Goal: Transaction & Acquisition: Purchase product/service

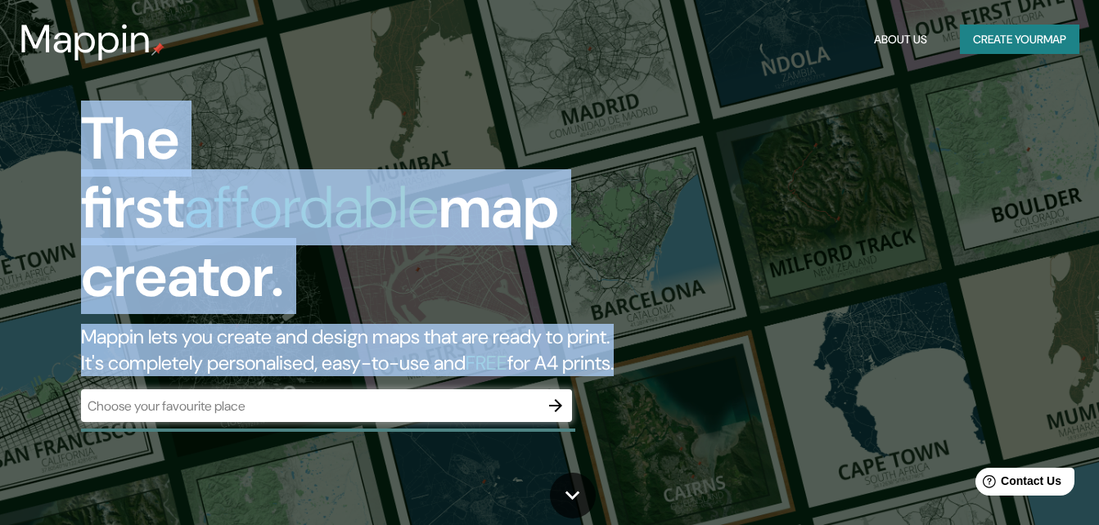
drag, startPoint x: 68, startPoint y: 142, endPoint x: 561, endPoint y: 369, distance: 542.9
click at [561, 369] on div "The first affordable map creator. Mappin lets you create and design maps that a…" at bounding box center [355, 272] width 659 height 334
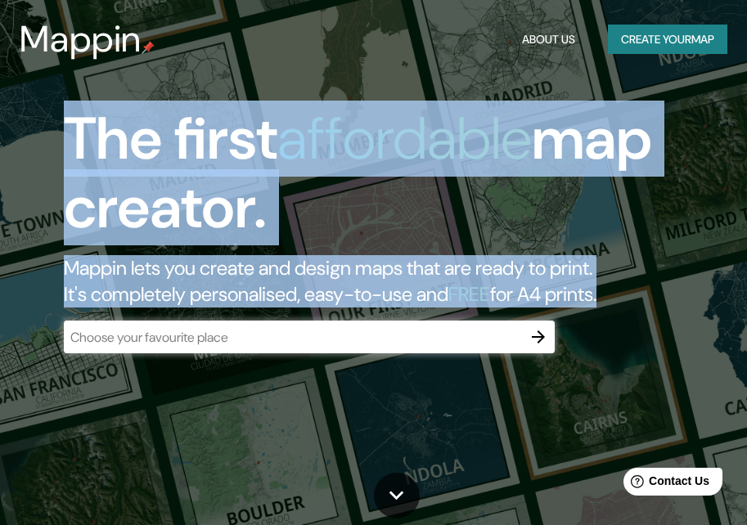
click at [74, 146] on h1 "The first affordable map creator." at bounding box center [362, 180] width 597 height 151
drag, startPoint x: 73, startPoint y: 134, endPoint x: 507, endPoint y: 307, distance: 467.5
click at [507, 307] on div "The first affordable map creator. Mappin lets you create and design maps that a…" at bounding box center [362, 206] width 597 height 203
copy div "The first affordable map creator. Mappin lets you create and design maps that a…"
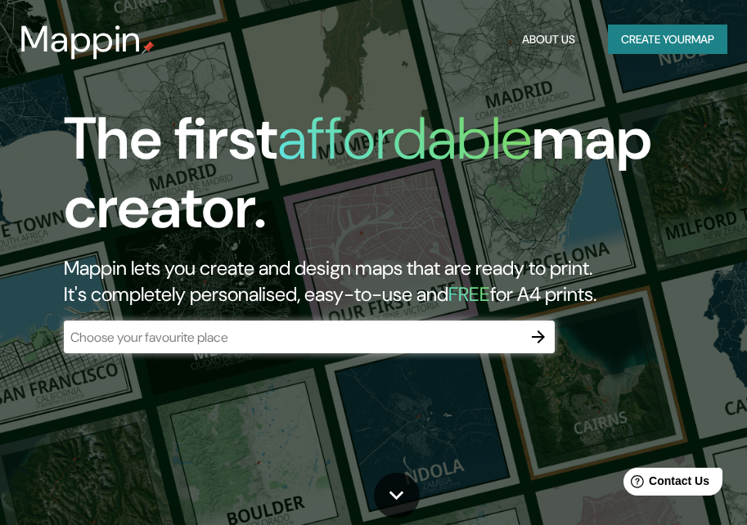
click at [655, 419] on div "The first affordable map creator. Mappin lets you create and design maps that a…" at bounding box center [373, 262] width 747 height 525
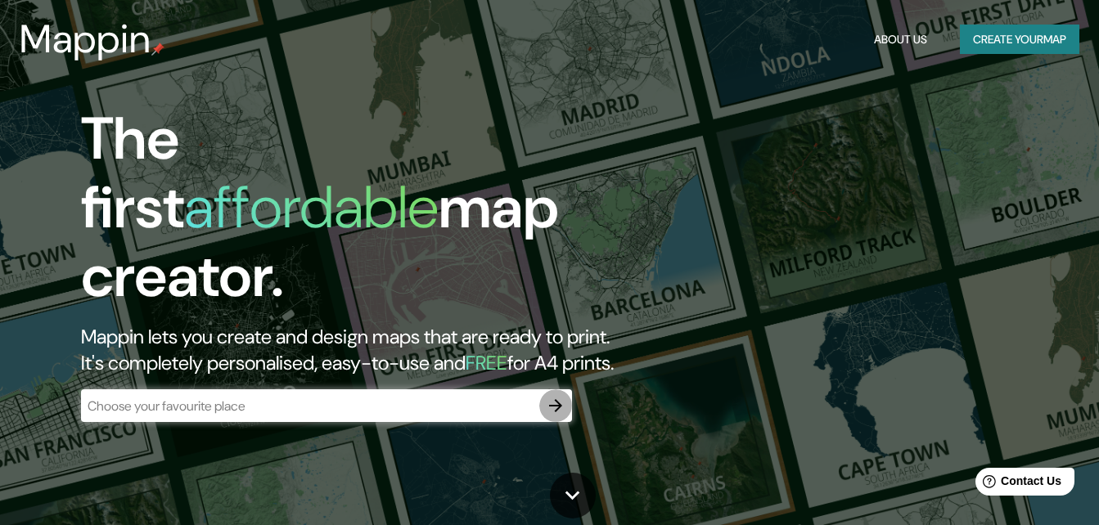
click at [564, 396] on icon "button" at bounding box center [556, 406] width 20 height 20
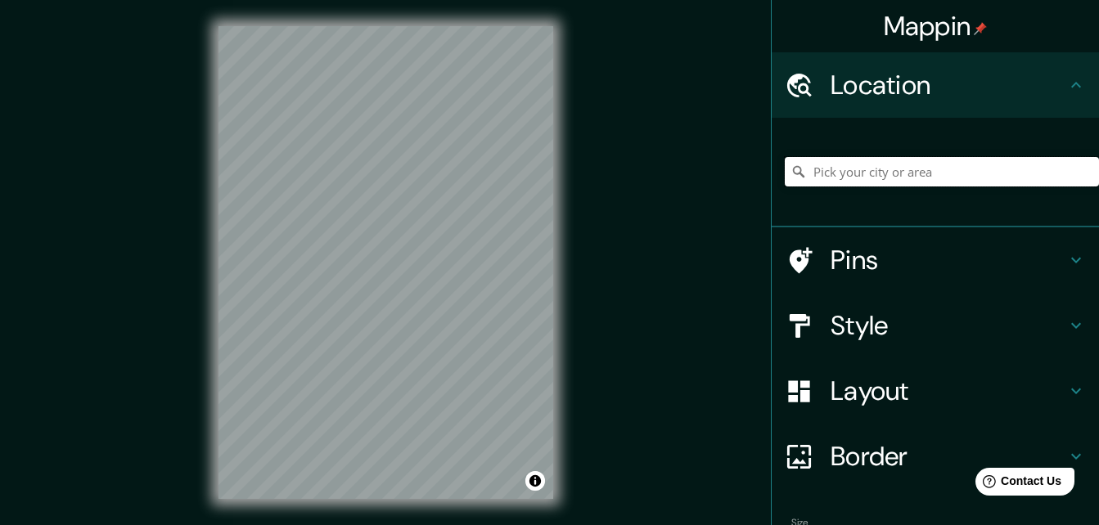
click at [919, 177] on input "Pick your city or area" at bounding box center [942, 171] width 314 height 29
type input "[GEOGRAPHIC_DATA], [GEOGRAPHIC_DATA]"
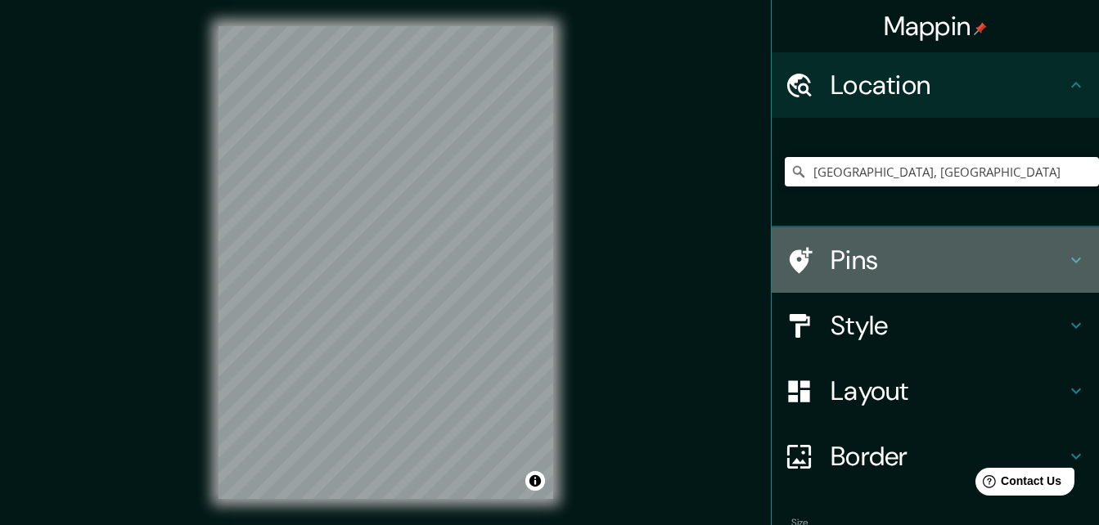
click at [838, 267] on h4 "Pins" at bounding box center [948, 260] width 236 height 33
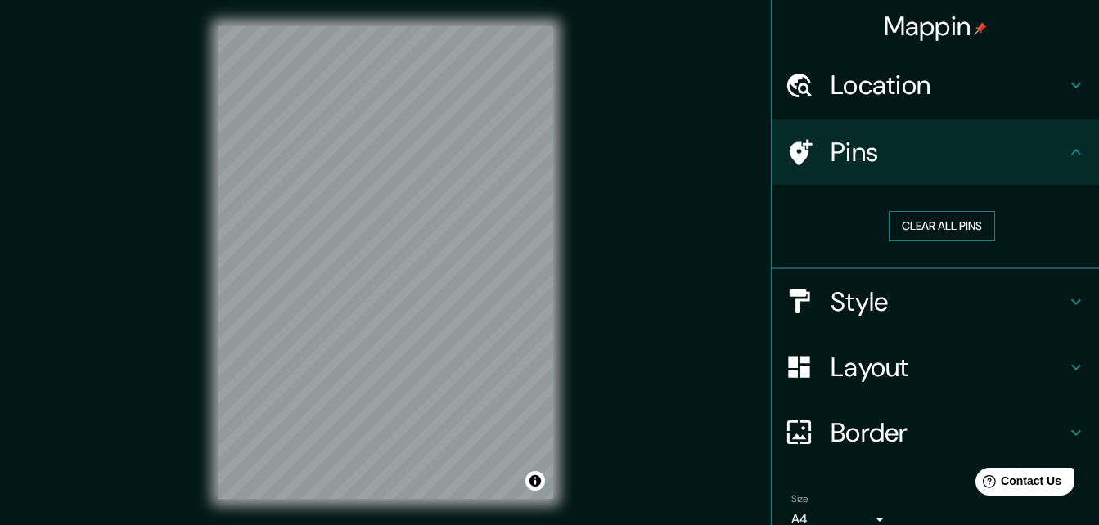
click at [967, 230] on button "Clear all pins" at bounding box center [941, 226] width 106 height 30
click at [938, 238] on button "Clear all pins" at bounding box center [941, 226] width 106 height 30
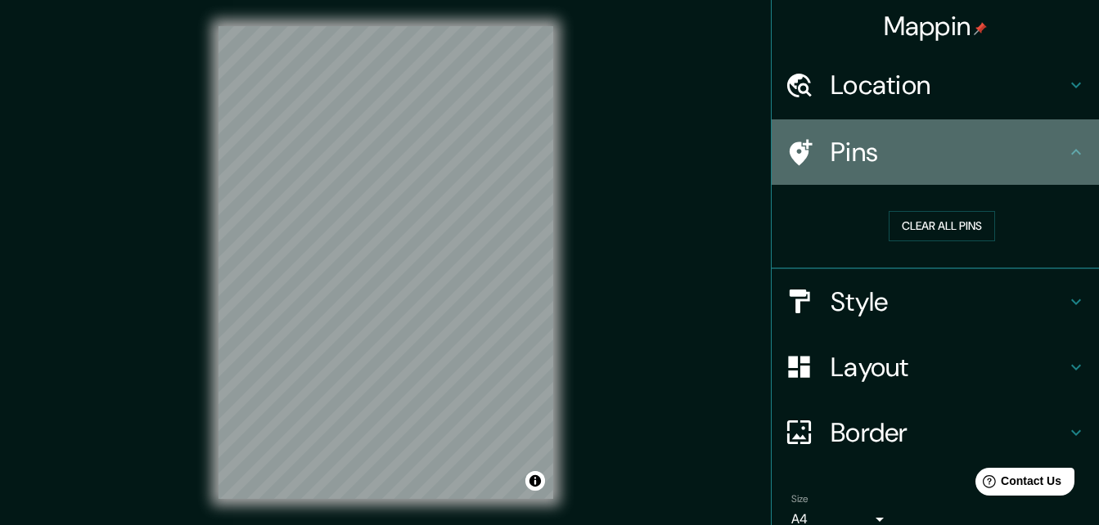
click at [1012, 151] on h4 "Pins" at bounding box center [948, 152] width 236 height 33
click at [1066, 151] on icon at bounding box center [1076, 152] width 20 height 20
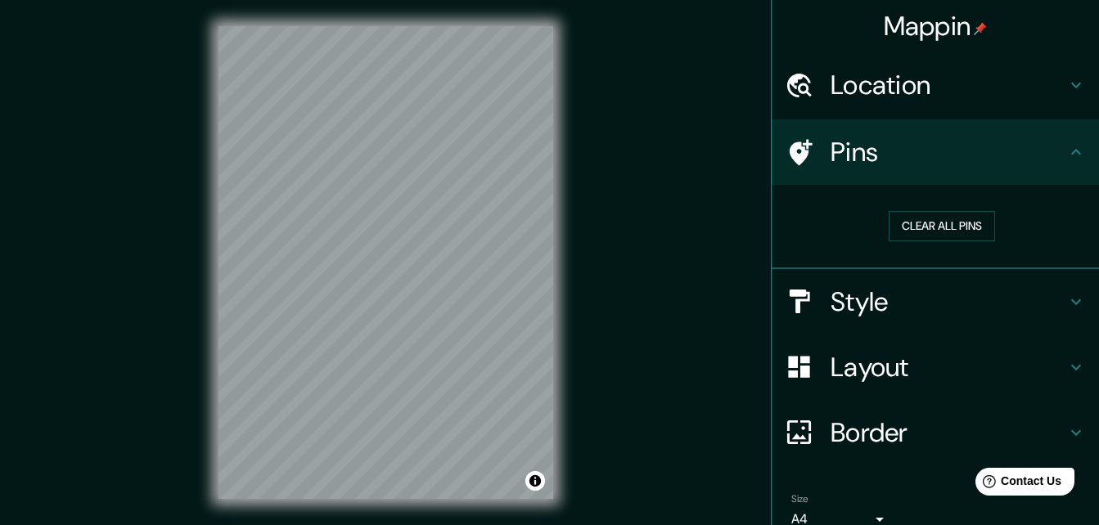
scroll to position [76, 0]
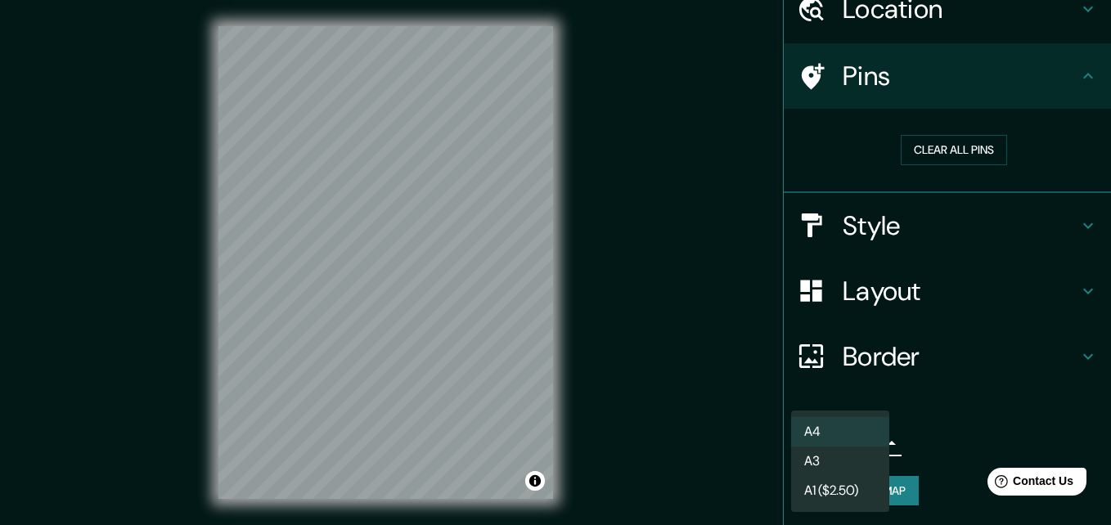
click at [845, 439] on body "Mappin Location [GEOGRAPHIC_DATA], [GEOGRAPHIC_DATA] [GEOGRAPHIC_DATA] [GEOGRAP…" at bounding box center [555, 262] width 1111 height 525
click at [837, 455] on li "A3" at bounding box center [840, 461] width 98 height 29
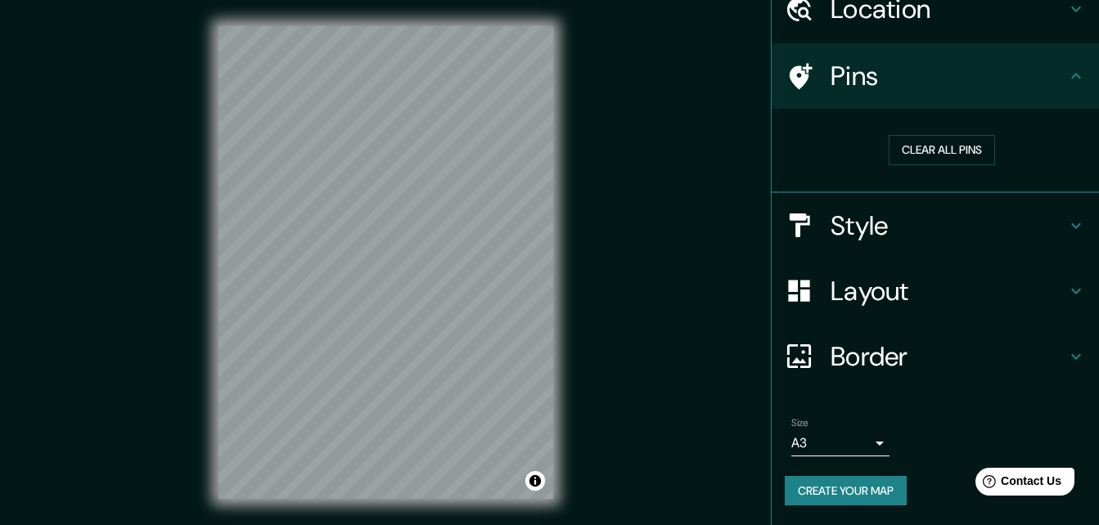
click at [556, 209] on div "© Mapbox © OpenStreetMap Improve this map" at bounding box center [385, 262] width 387 height 525
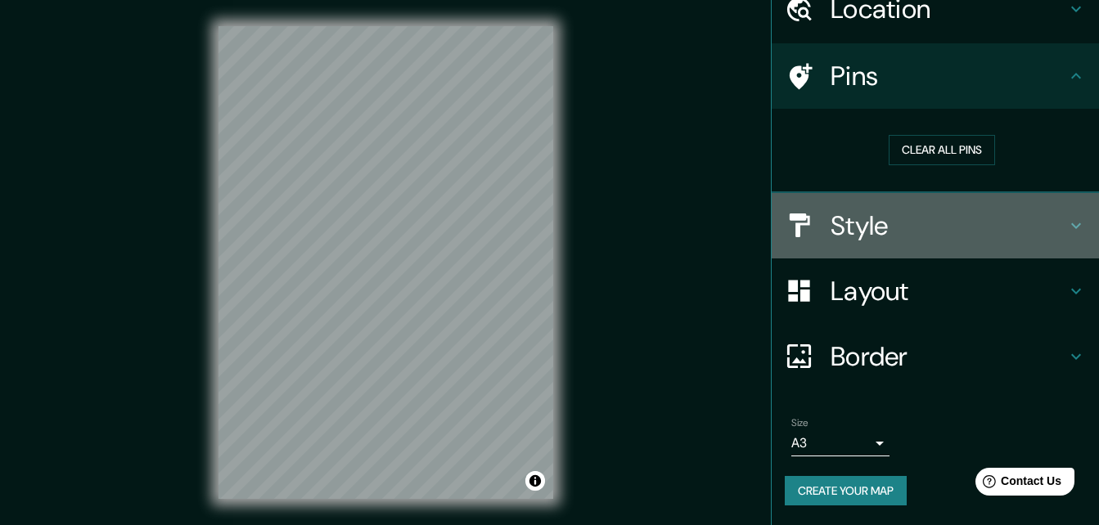
click at [876, 242] on h4 "Style" at bounding box center [948, 225] width 236 height 33
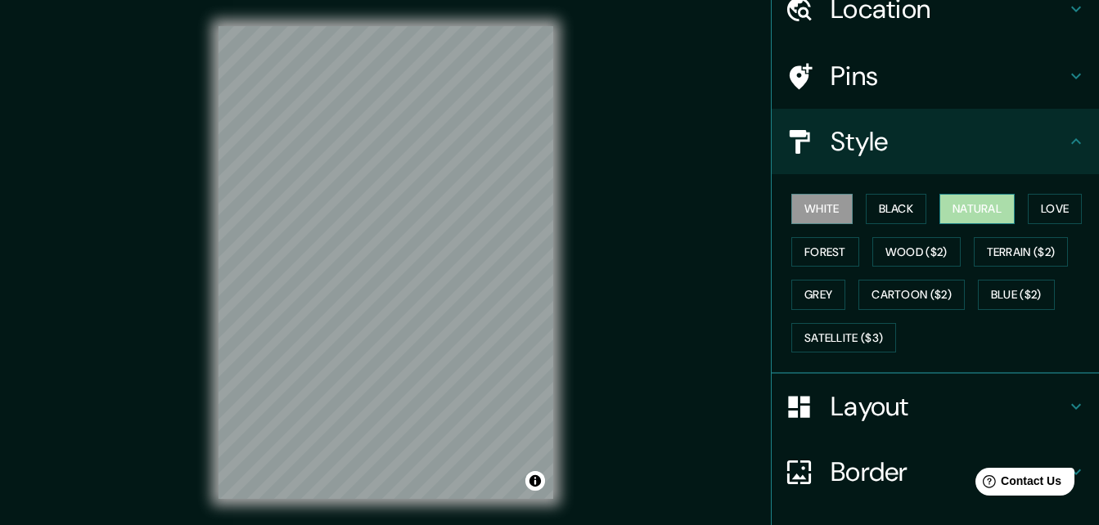
click at [960, 200] on button "Natural" at bounding box center [976, 209] width 75 height 30
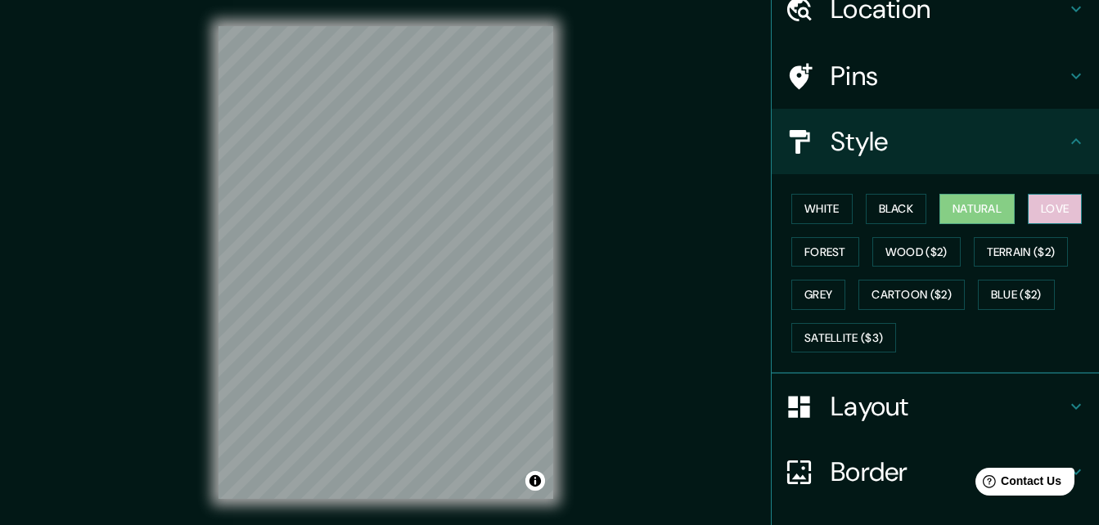
click at [1064, 207] on button "Love" at bounding box center [1055, 209] width 54 height 30
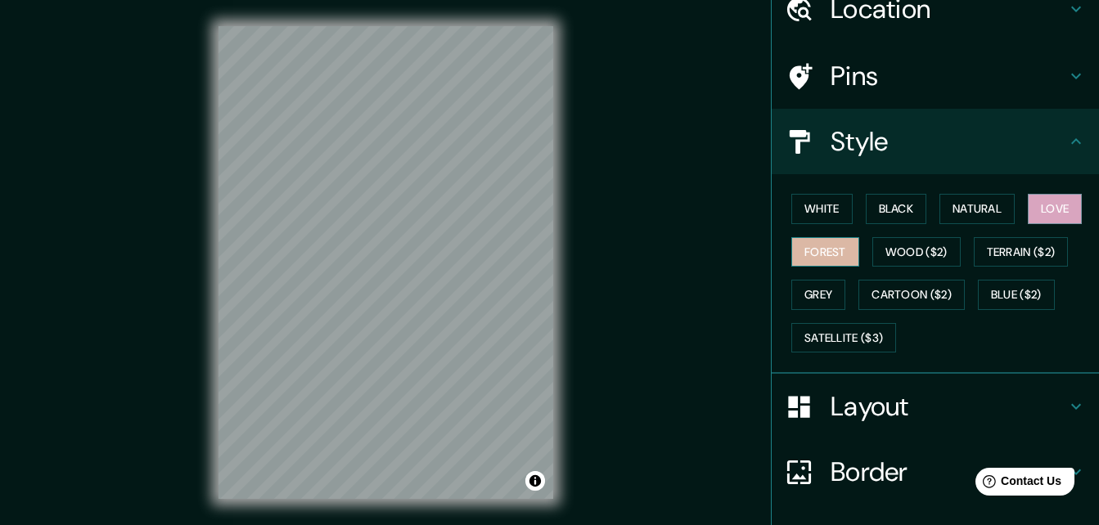
click at [810, 260] on button "Forest" at bounding box center [825, 252] width 68 height 30
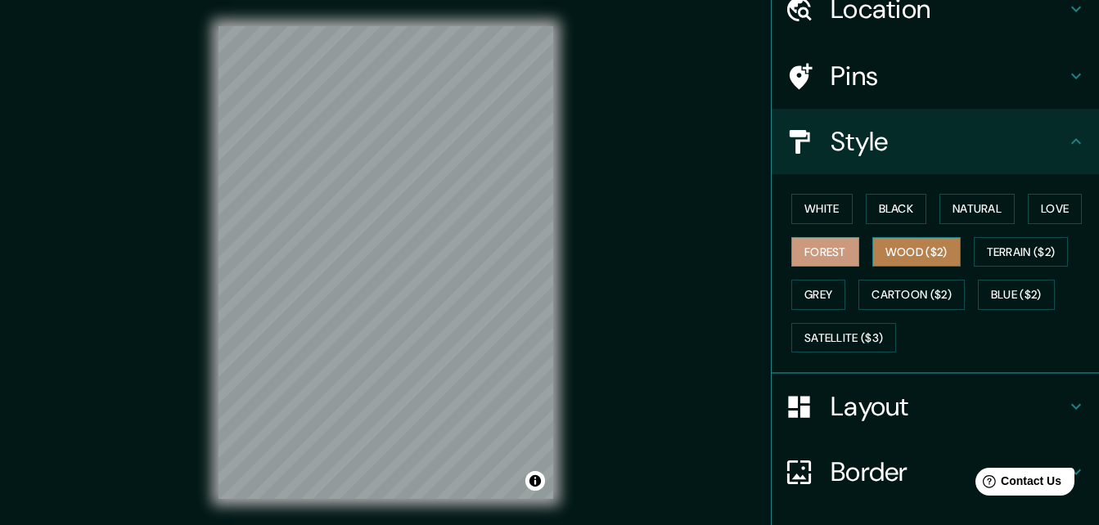
click at [906, 252] on button "Wood ($2)" at bounding box center [916, 252] width 88 height 30
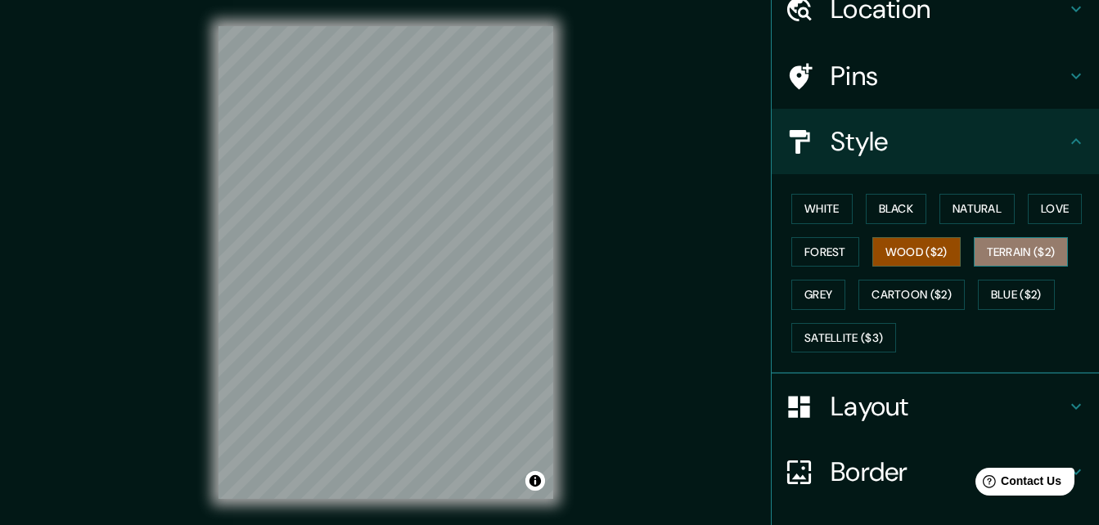
click at [1007, 249] on button "Terrain ($2)" at bounding box center [1021, 252] width 95 height 30
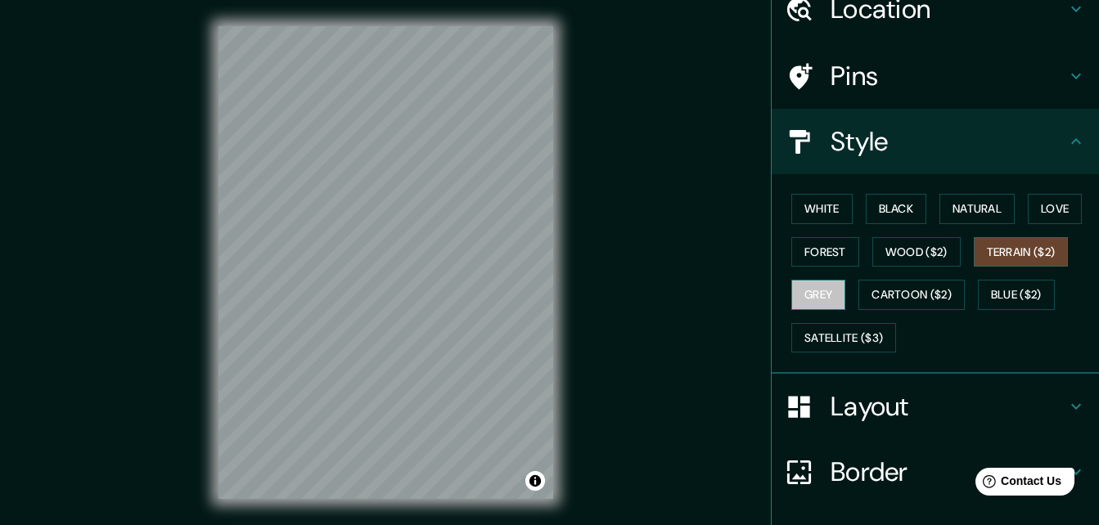
click at [826, 289] on button "Grey" at bounding box center [818, 295] width 54 height 30
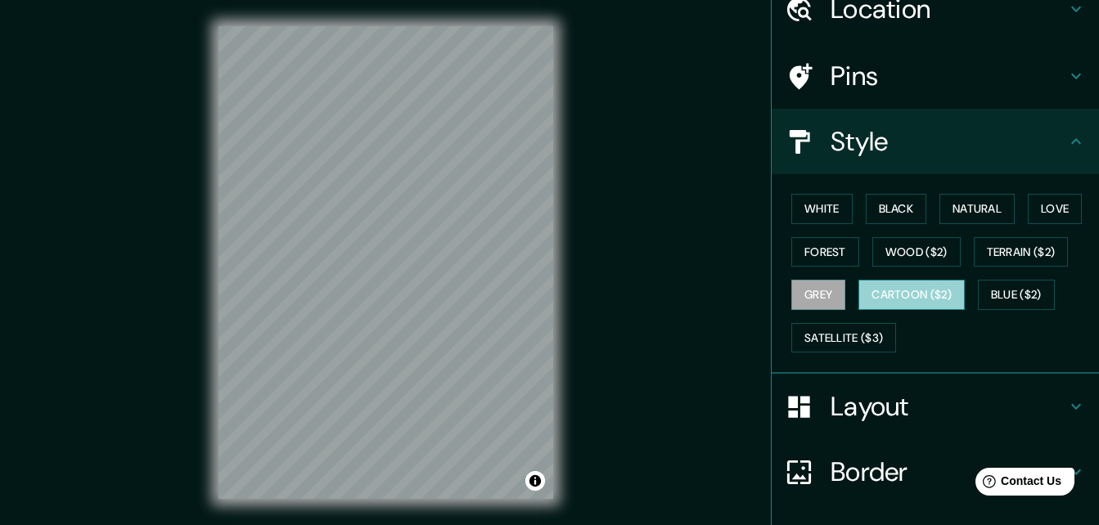
click at [911, 304] on button "Cartoon ($2)" at bounding box center [911, 295] width 106 height 30
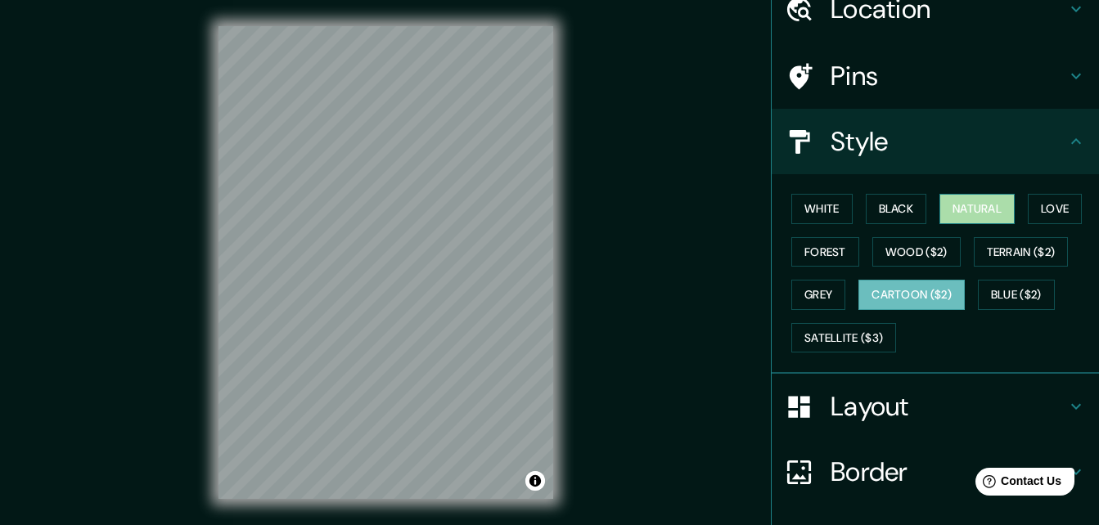
click at [942, 205] on button "Natural" at bounding box center [976, 209] width 75 height 30
click at [582, 143] on div "Mappin Location [GEOGRAPHIC_DATA], [GEOGRAPHIC_DATA] [GEOGRAPHIC_DATA] [GEOGRAP…" at bounding box center [549, 275] width 1099 height 551
click at [208, 246] on div "© Mapbox © OpenStreetMap Improve this map" at bounding box center [385, 262] width 387 height 525
drag, startPoint x: 384, startPoint y: 306, endPoint x: 349, endPoint y: 312, distance: 34.8
click at [349, 312] on div at bounding box center [350, 312] width 13 height 13
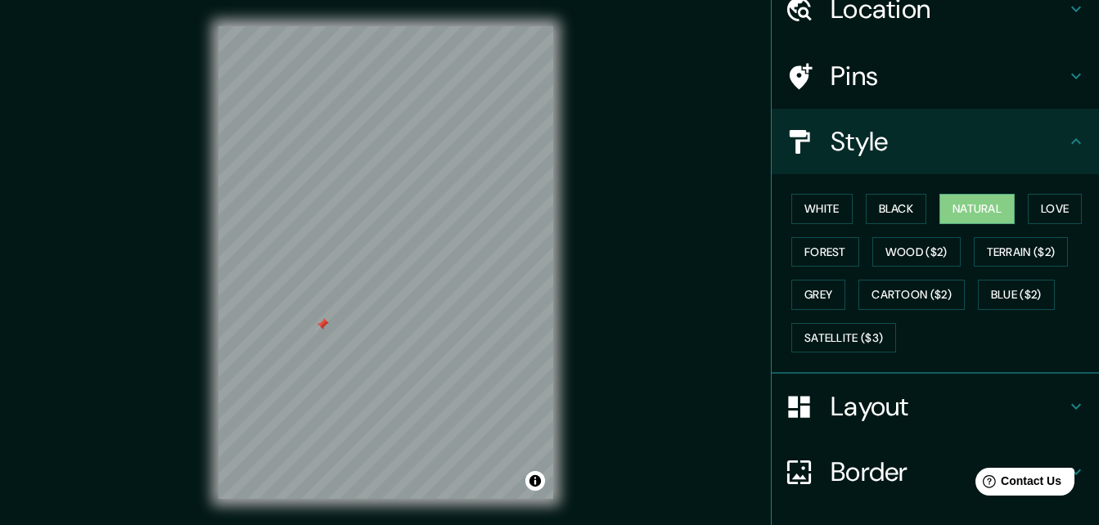
click at [738, 196] on div "Mappin Location [GEOGRAPHIC_DATA], [GEOGRAPHIC_DATA] [GEOGRAPHIC_DATA] [GEOGRAP…" at bounding box center [549, 275] width 1099 height 551
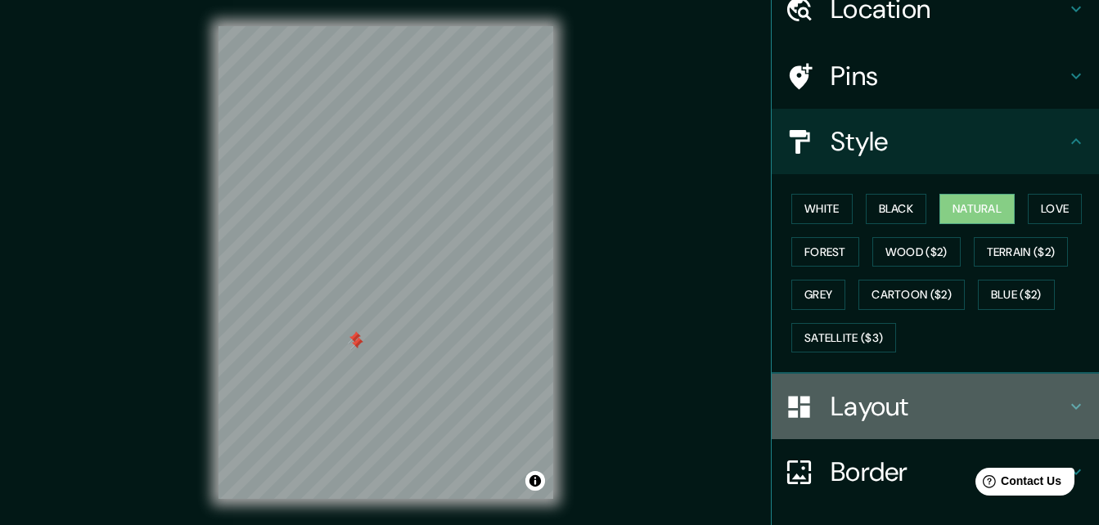
click at [855, 410] on h4 "Layout" at bounding box center [948, 406] width 236 height 33
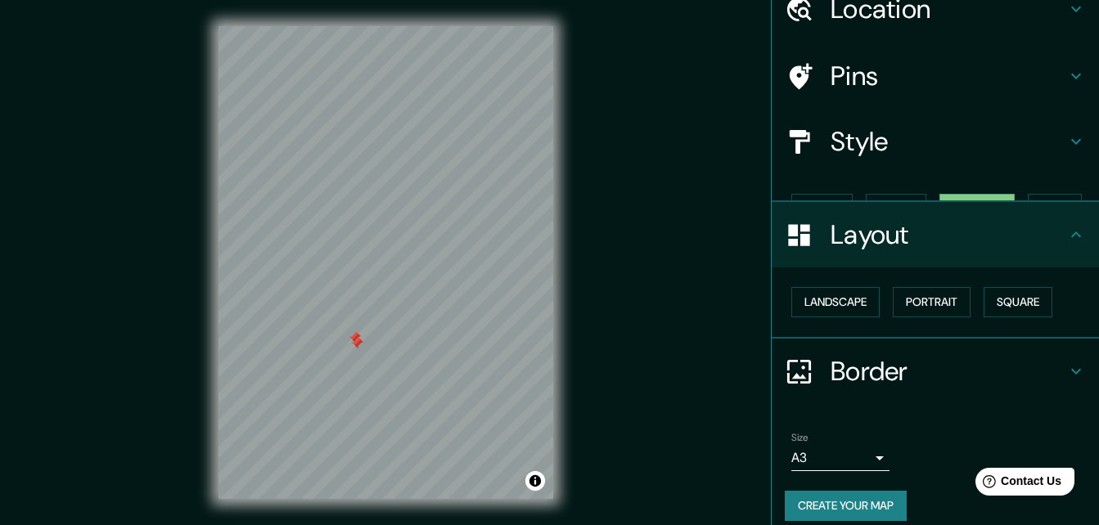
scroll to position [63, 0]
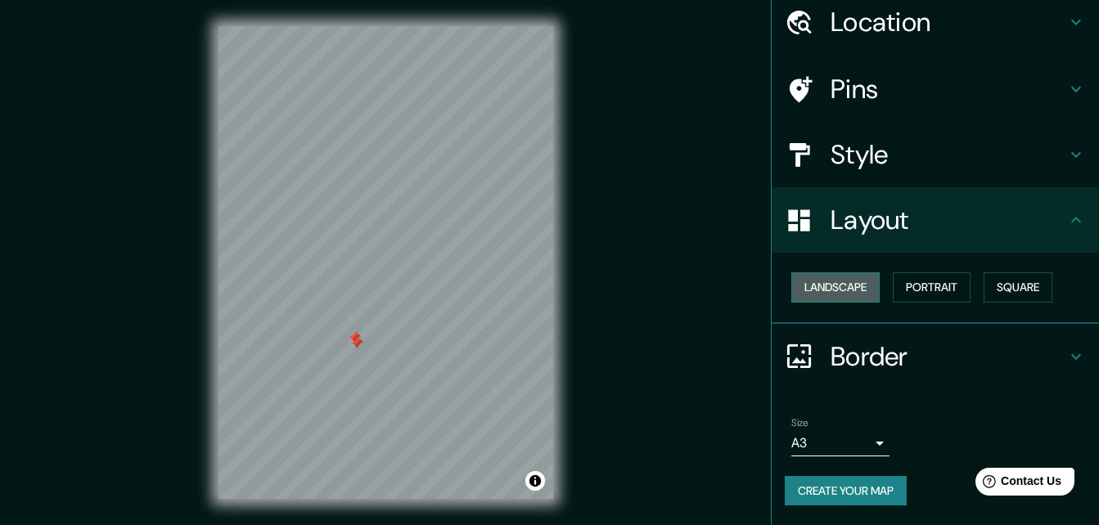
click at [851, 279] on button "Landscape" at bounding box center [835, 287] width 88 height 30
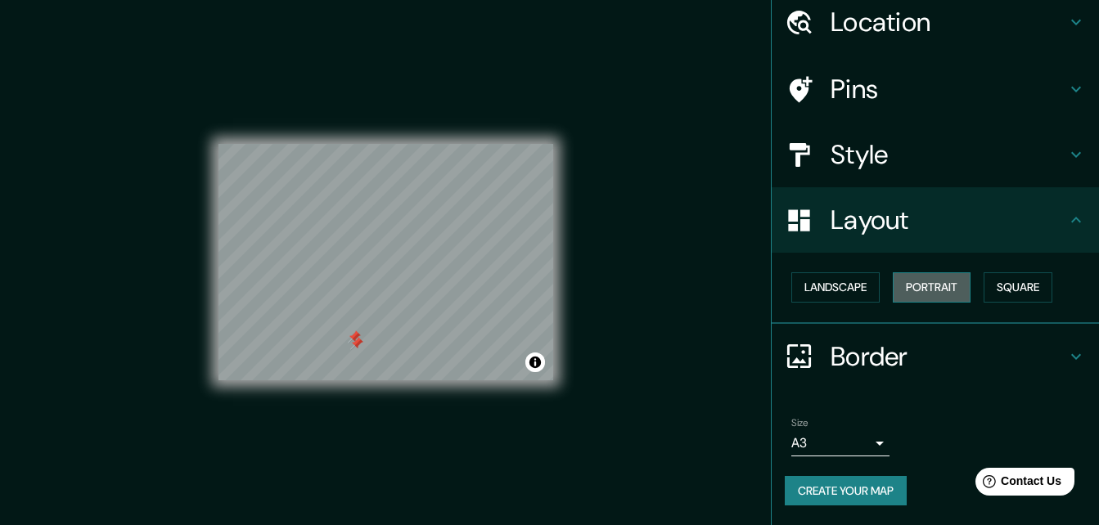
click at [931, 278] on button "Portrait" at bounding box center [932, 287] width 78 height 30
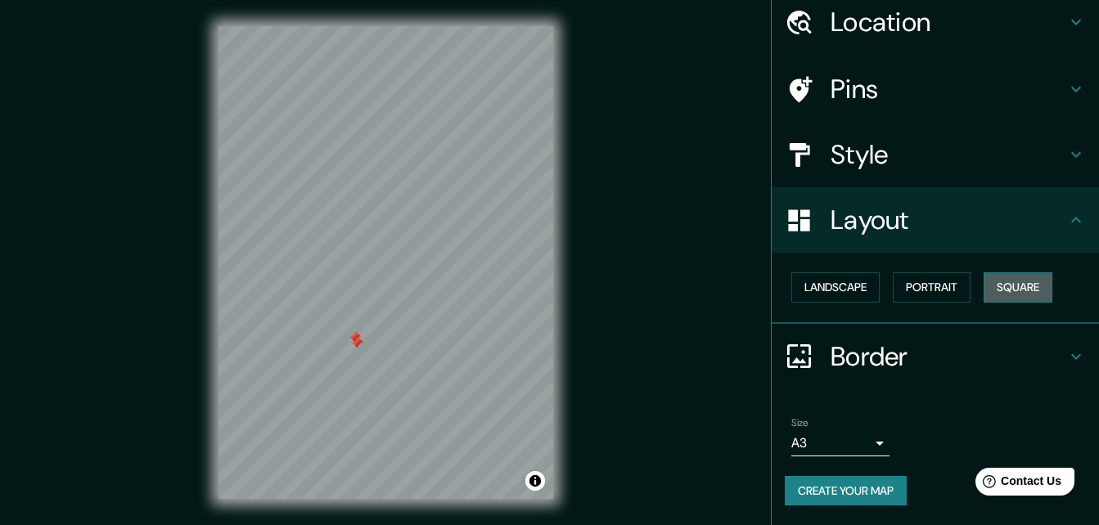
click at [1005, 278] on button "Square" at bounding box center [1017, 287] width 69 height 30
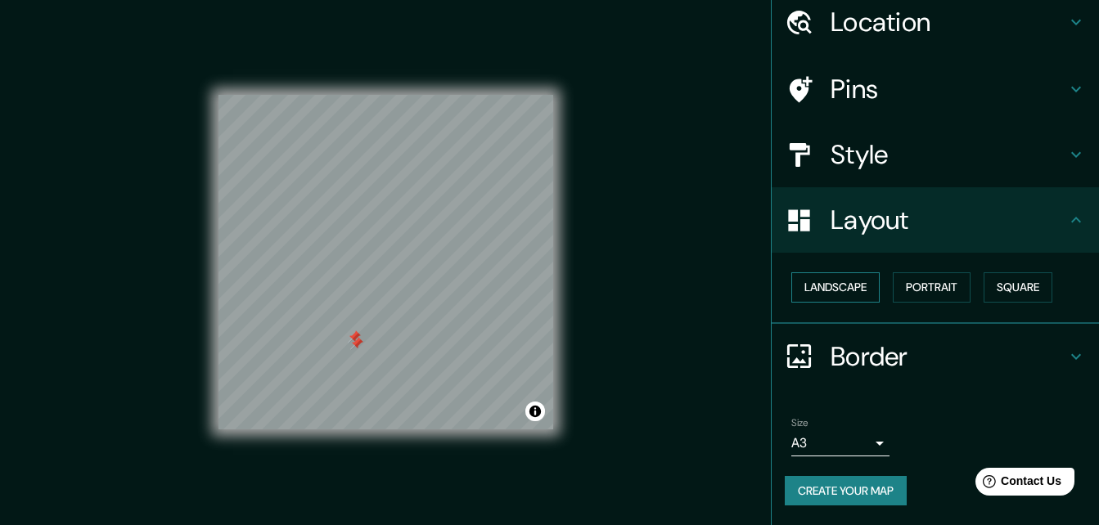
click at [843, 286] on button "Landscape" at bounding box center [835, 287] width 88 height 30
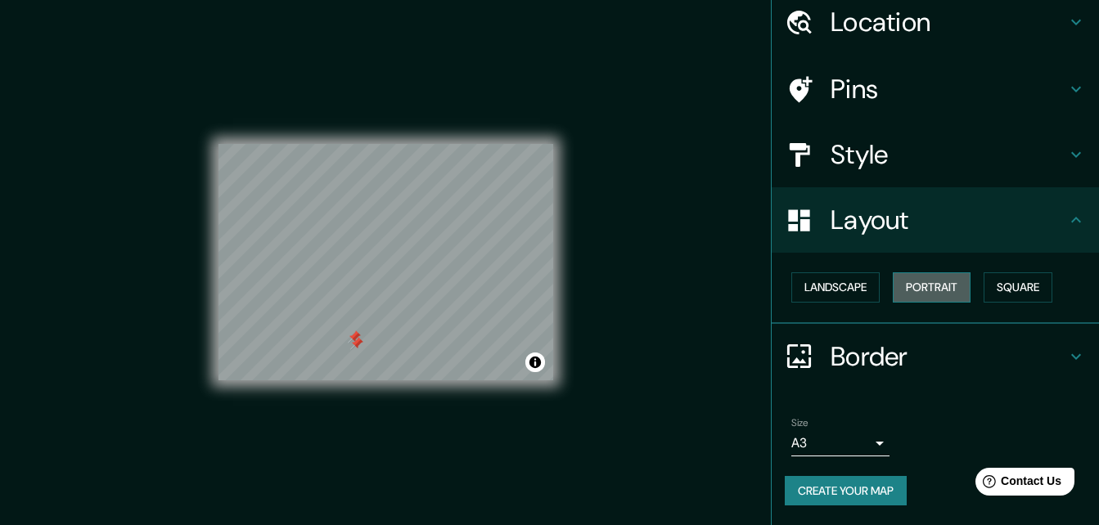
click at [949, 290] on button "Portrait" at bounding box center [932, 287] width 78 height 30
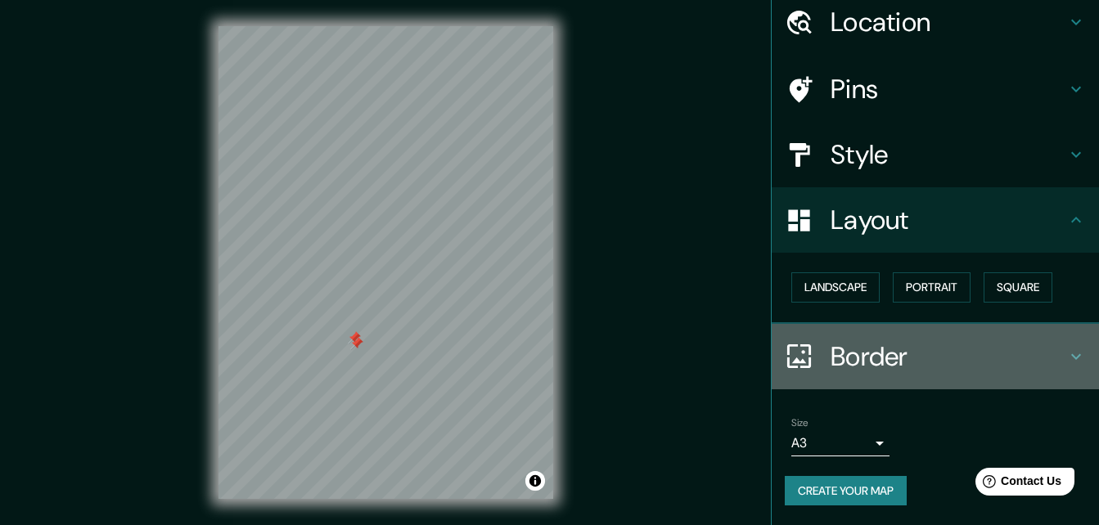
click at [879, 335] on div "Border" at bounding box center [935, 356] width 327 height 65
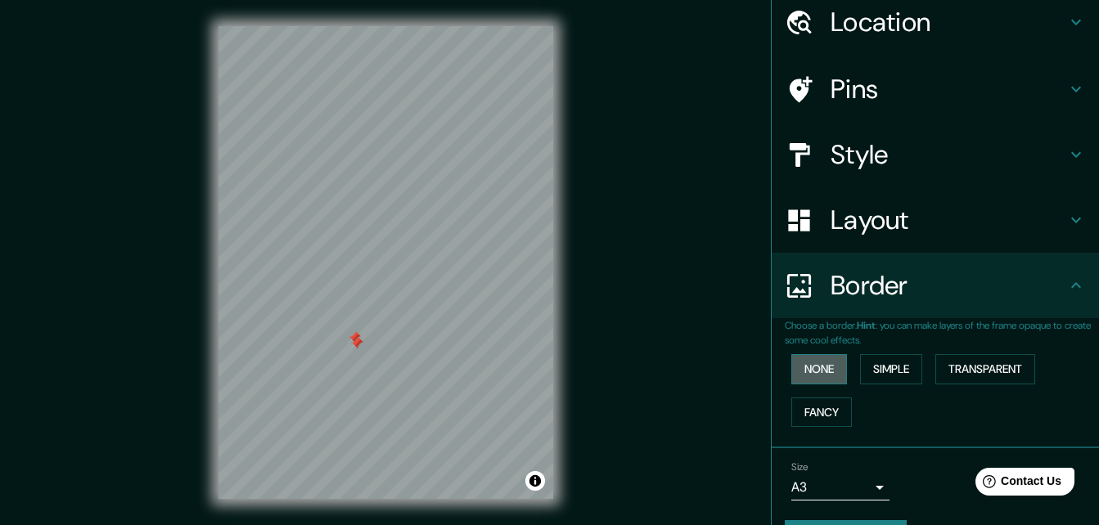
click at [812, 379] on button "None" at bounding box center [819, 369] width 56 height 30
click at [897, 380] on button "Simple" at bounding box center [891, 369] width 62 height 30
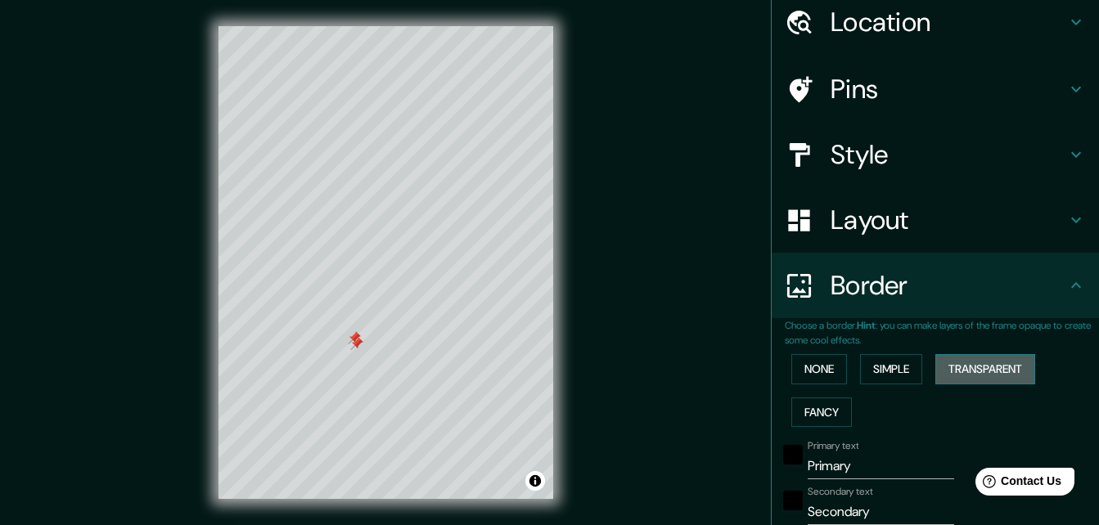
click at [987, 375] on button "Transparent" at bounding box center [985, 369] width 100 height 30
click at [823, 423] on button "Fancy" at bounding box center [821, 413] width 61 height 30
click at [805, 370] on button "None" at bounding box center [819, 369] width 56 height 30
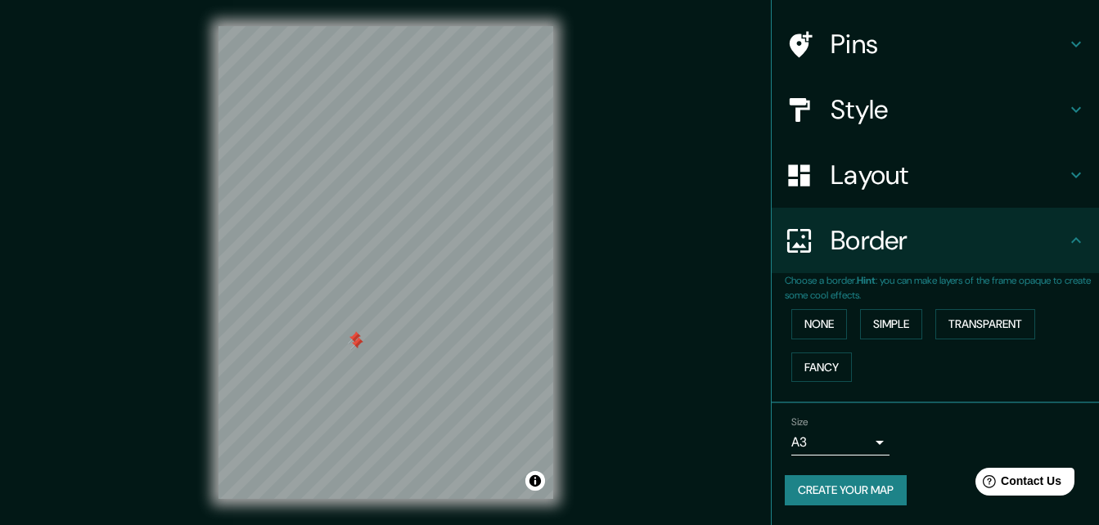
scroll to position [0, 0]
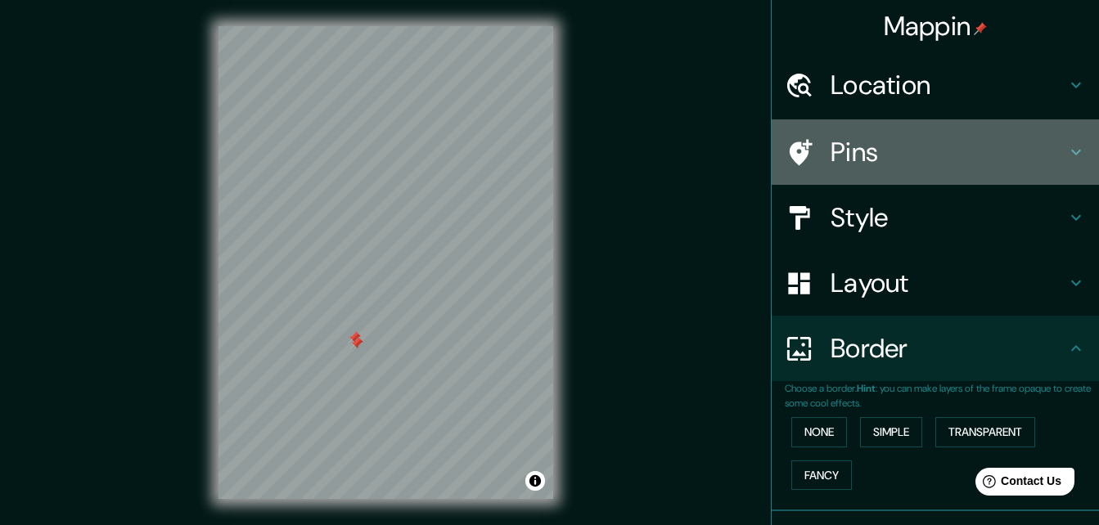
click at [985, 164] on h4 "Pins" at bounding box center [948, 152] width 236 height 33
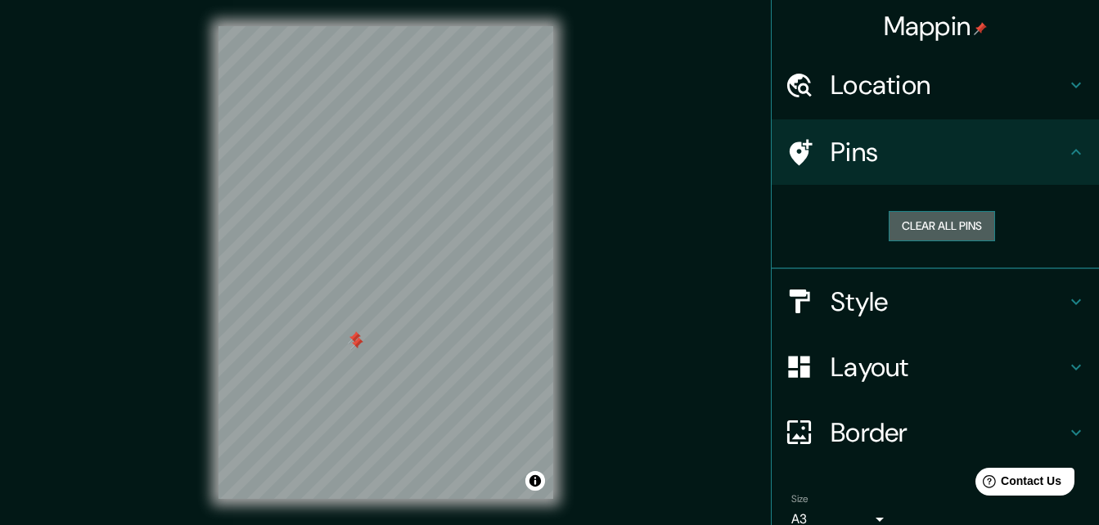
click at [963, 220] on button "Clear all pins" at bounding box center [941, 226] width 106 height 30
click at [689, 407] on div "Mappin Location [GEOGRAPHIC_DATA], [GEOGRAPHIC_DATA] [GEOGRAPHIC_DATA] [GEOGRAP…" at bounding box center [549, 275] width 1099 height 551
click at [535, 484] on button "Toggle attribution" at bounding box center [535, 481] width 20 height 20
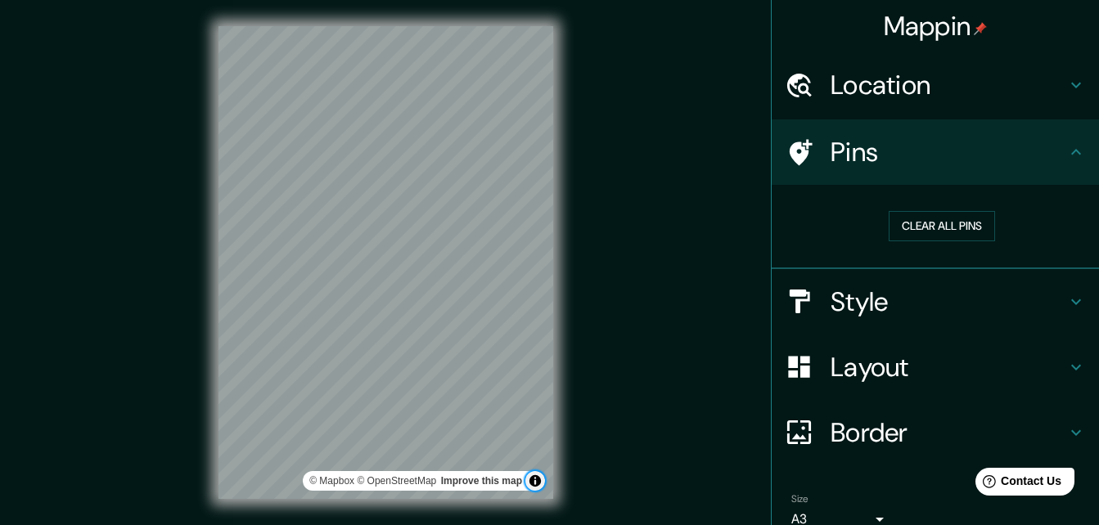
click at [535, 484] on button "Toggle attribution" at bounding box center [535, 481] width 20 height 20
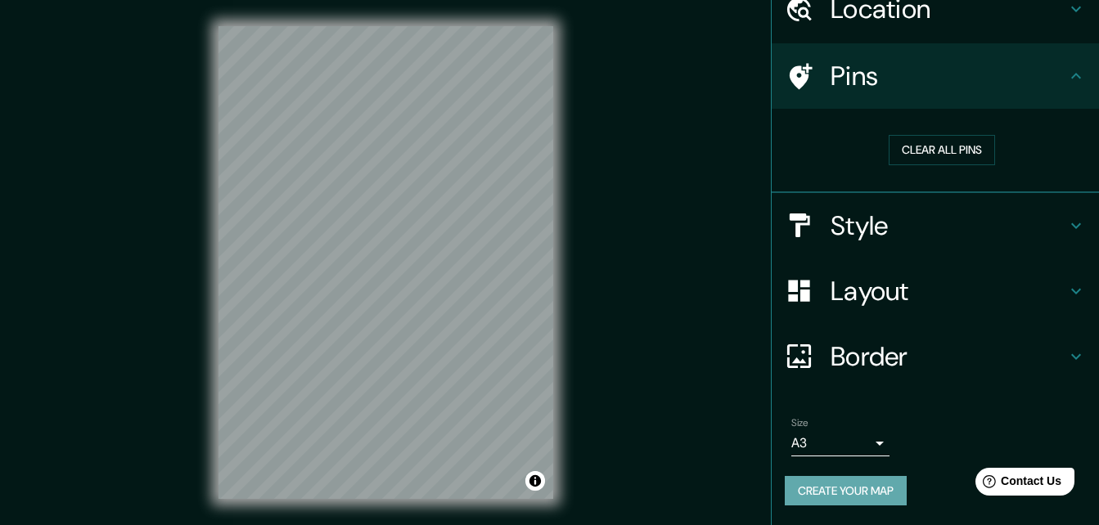
click at [817, 497] on button "Create your map" at bounding box center [846, 491] width 122 height 30
click at [847, 486] on button "Create your map" at bounding box center [846, 491] width 122 height 30
click at [616, 330] on div "Mappin Location [GEOGRAPHIC_DATA], [GEOGRAPHIC_DATA] [GEOGRAPHIC_DATA] [GEOGRAP…" at bounding box center [549, 275] width 1099 height 551
click at [837, 493] on button "Create your map" at bounding box center [846, 491] width 122 height 30
click at [837, 493] on div "Create your map" at bounding box center [935, 491] width 301 height 30
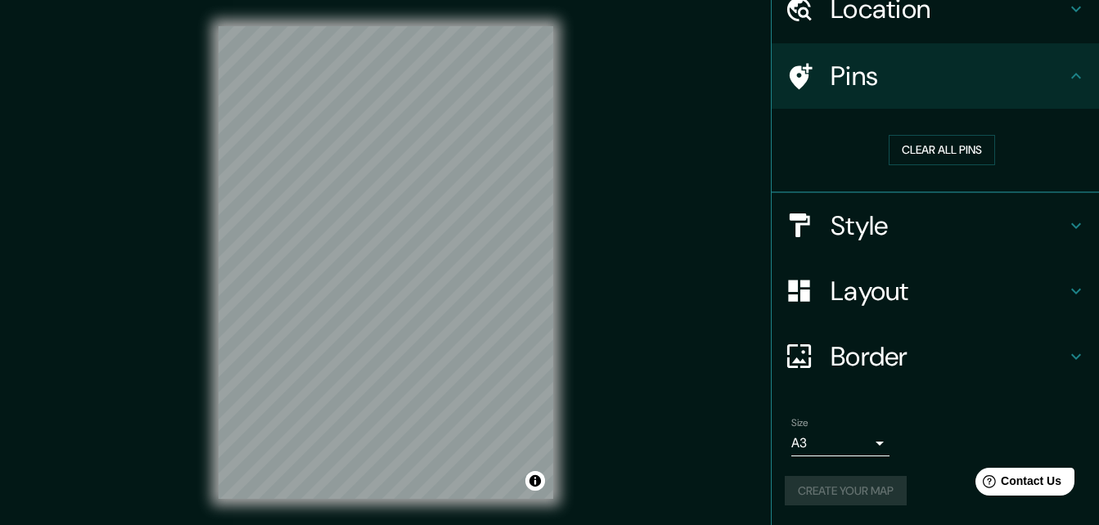
click at [837, 493] on div "Create your map" at bounding box center [935, 491] width 301 height 30
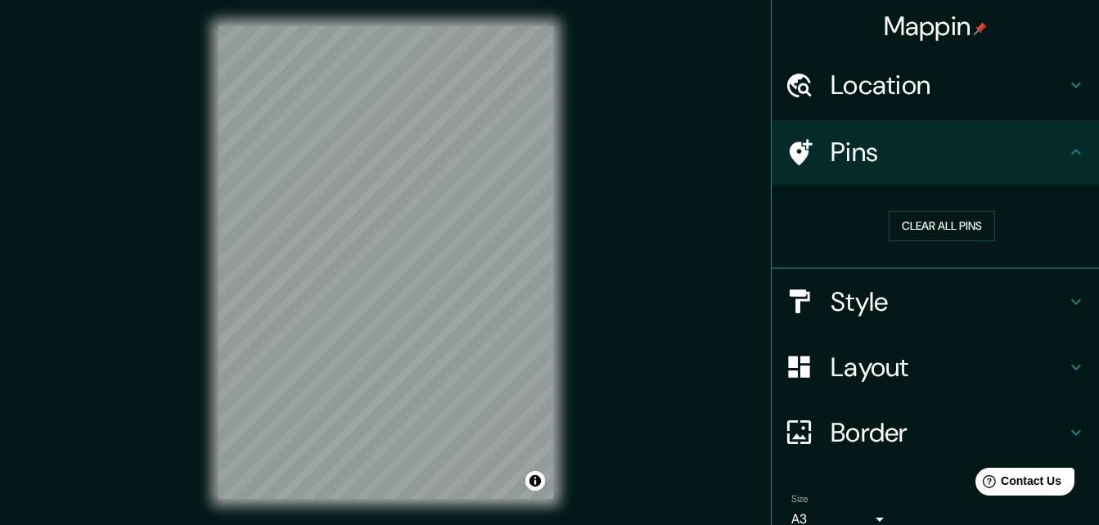
drag, startPoint x: 983, startPoint y: 10, endPoint x: 626, endPoint y: 349, distance: 492.5
click at [626, 349] on div "Mappin Location [GEOGRAPHIC_DATA], [GEOGRAPHIC_DATA] [GEOGRAPHIC_DATA] [GEOGRAP…" at bounding box center [549, 275] width 1099 height 551
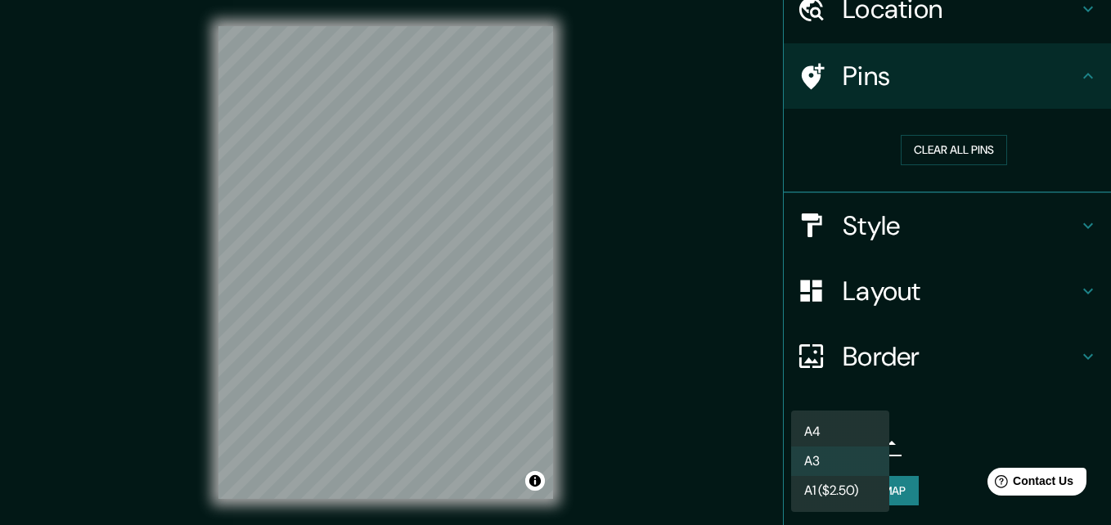
click at [860, 446] on body "Mappin Location [GEOGRAPHIC_DATA], [GEOGRAPHIC_DATA] [GEOGRAPHIC_DATA] [GEOGRAP…" at bounding box center [555, 262] width 1111 height 525
click at [859, 428] on li "A4" at bounding box center [840, 431] width 98 height 29
type input "single"
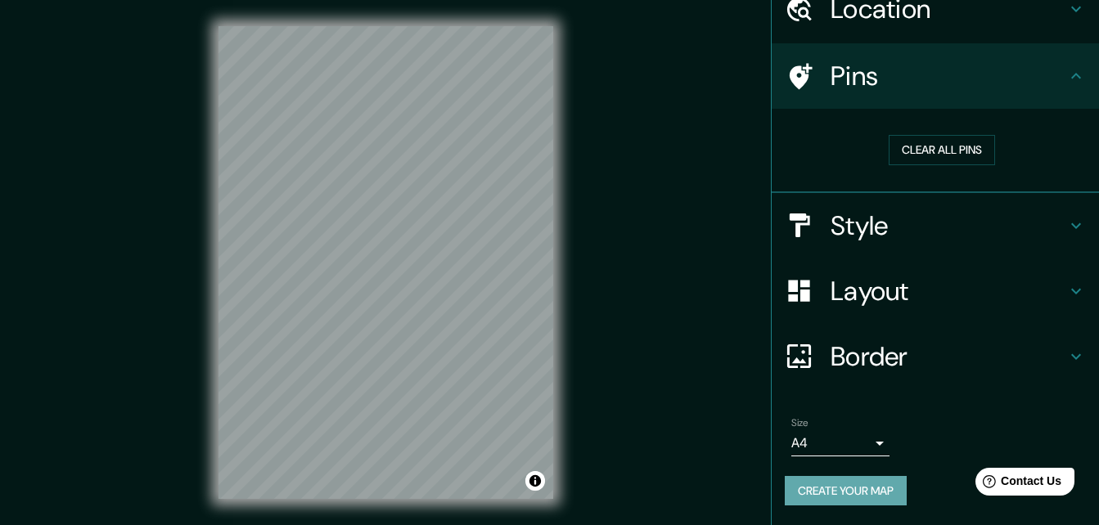
click at [845, 502] on button "Create your map" at bounding box center [846, 491] width 122 height 30
